Goal: Task Accomplishment & Management: Manage account settings

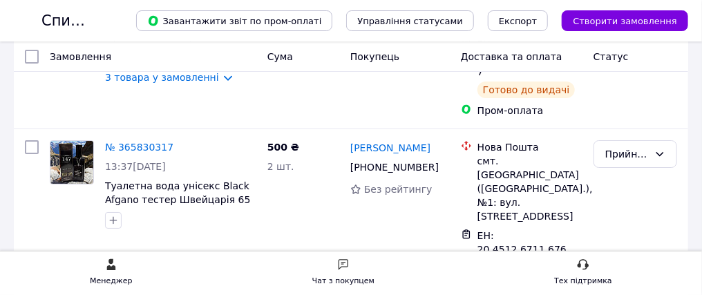
scroll to position [207, 0]
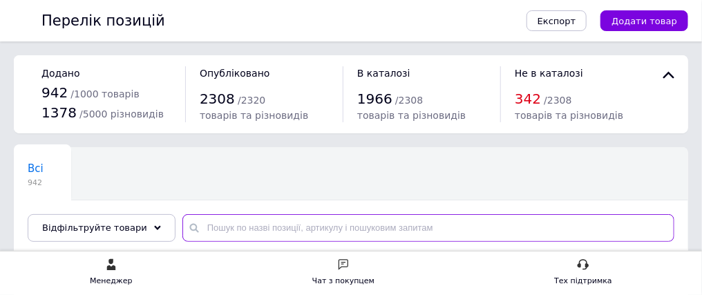
paste input "2407428426"
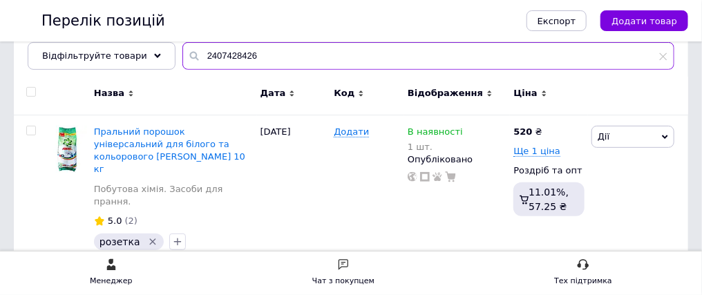
scroll to position [238, 0]
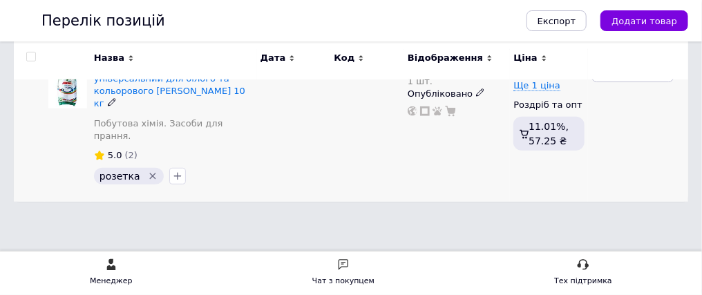
type input "2407428426"
click at [466, 69] on icon at bounding box center [470, 65] width 8 height 8
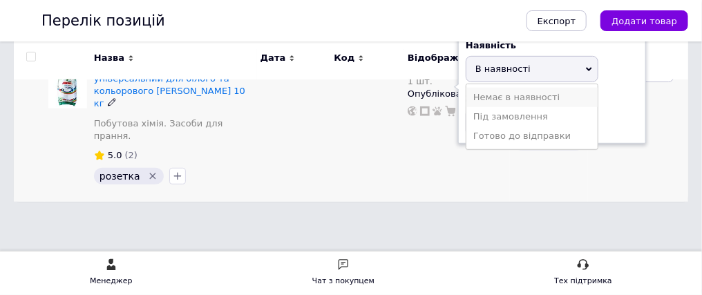
click at [523, 107] on li "Немає в наявності" at bounding box center [531, 97] width 131 height 19
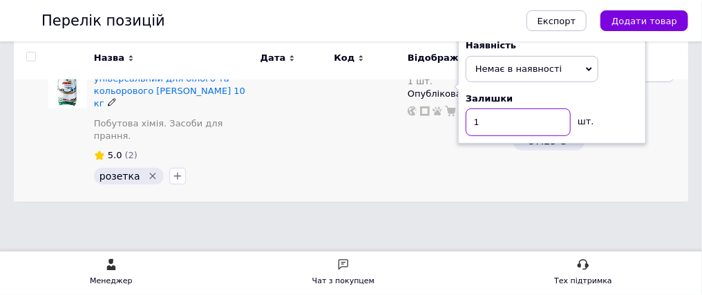
click at [491, 136] on input "1" at bounding box center [517, 122] width 105 height 28
type input "0"
click at [331, 126] on div "[DATE]" at bounding box center [294, 125] width 74 height 152
